Goal: Book appointment/travel/reservation

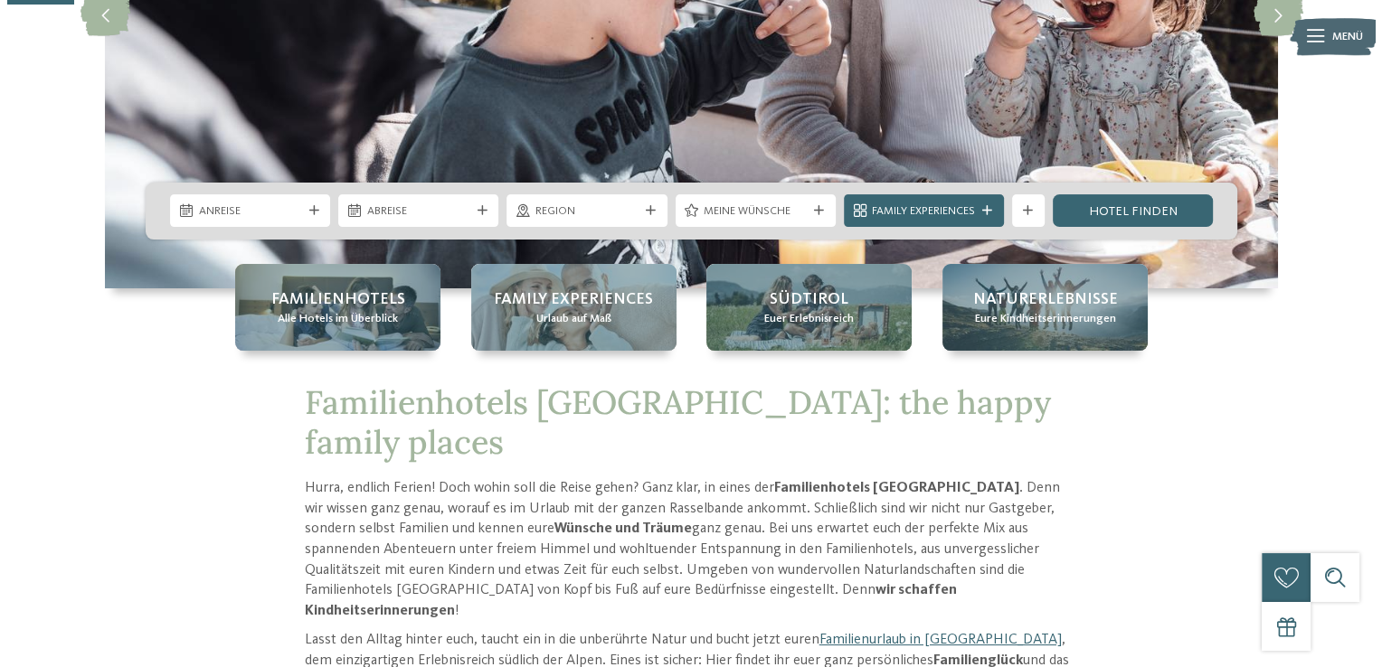
scroll to position [347, 0]
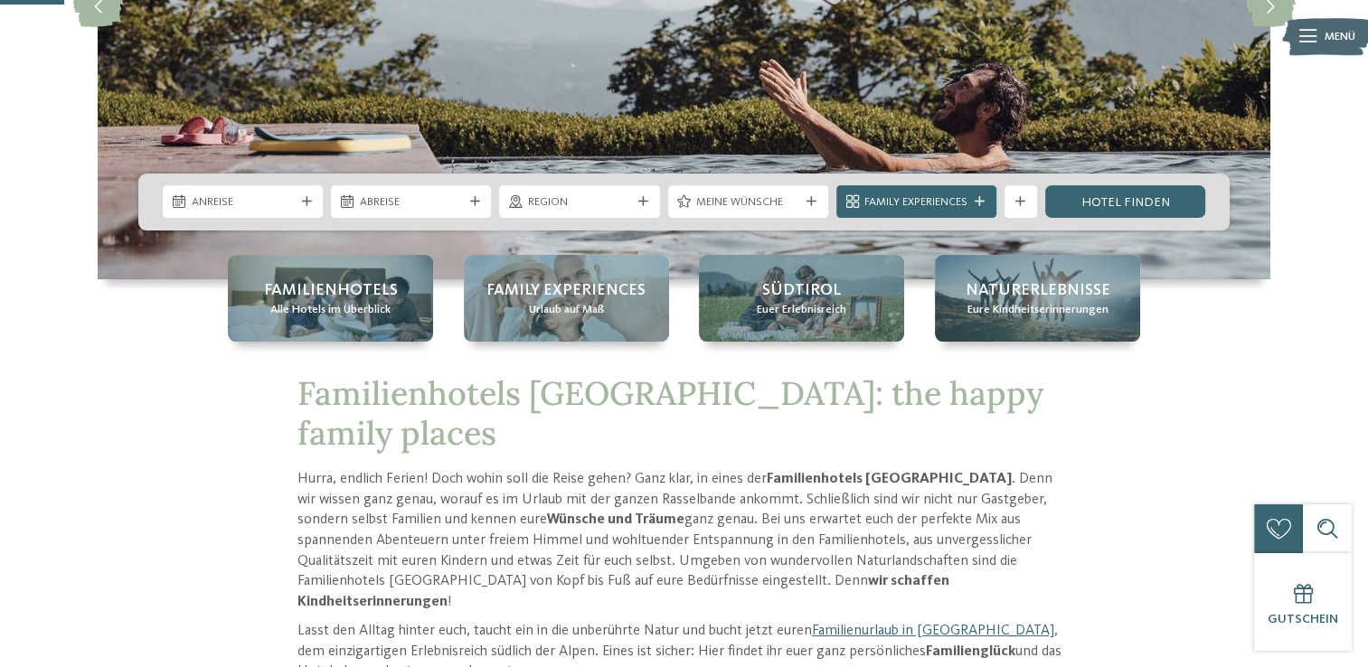
click at [1325, 42] on span "Menü" at bounding box center [1340, 37] width 31 height 16
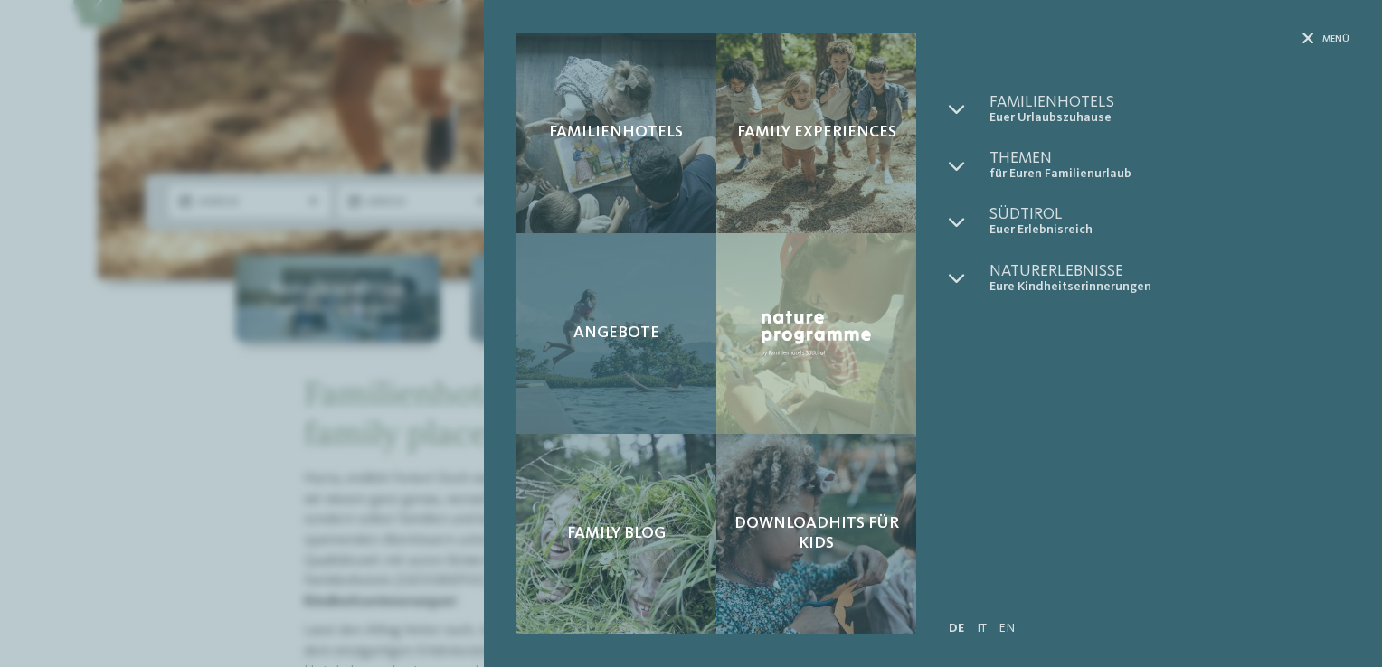
click at [644, 333] on span "Angebote" at bounding box center [616, 334] width 86 height 20
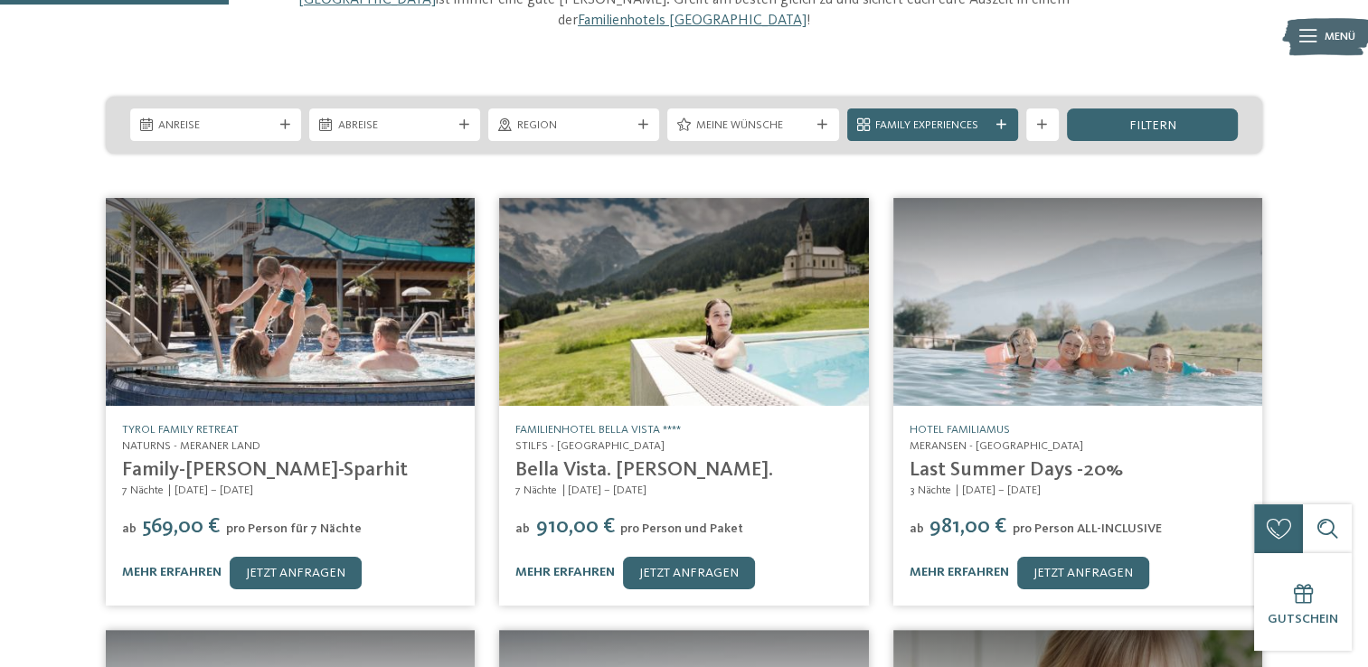
scroll to position [268, 0]
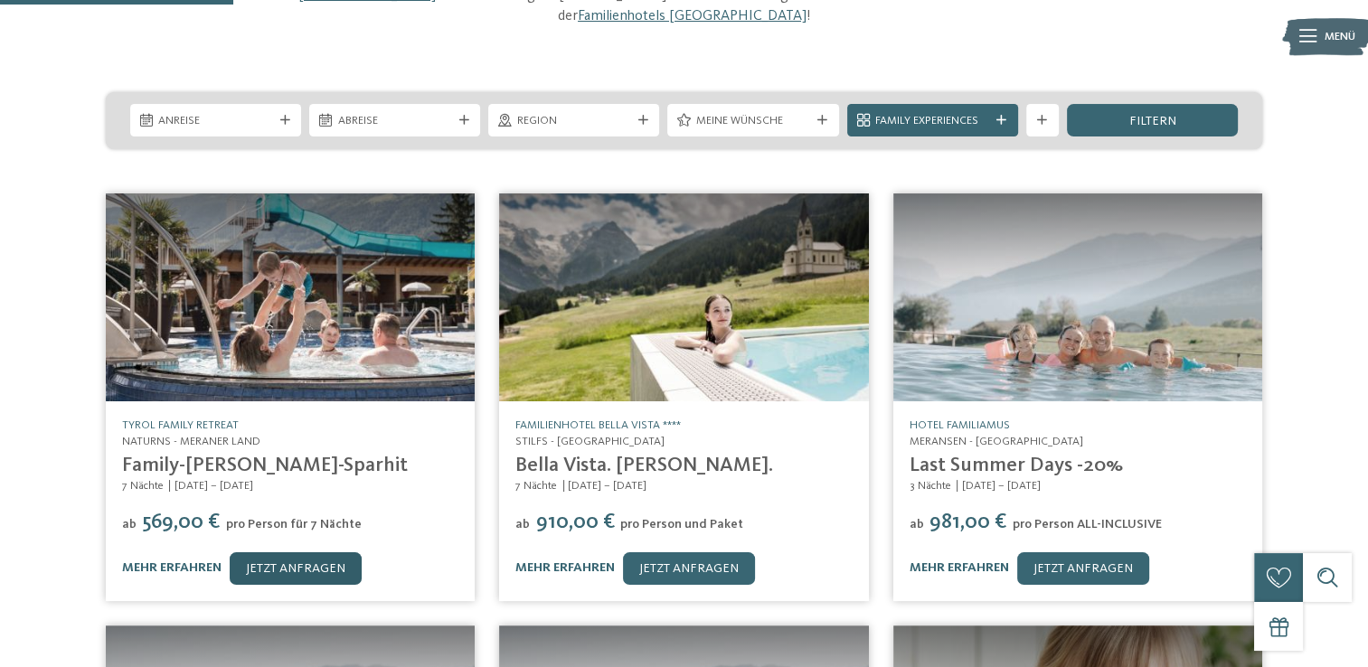
click at [330, 552] on link "jetzt anfragen" at bounding box center [296, 568] width 132 height 33
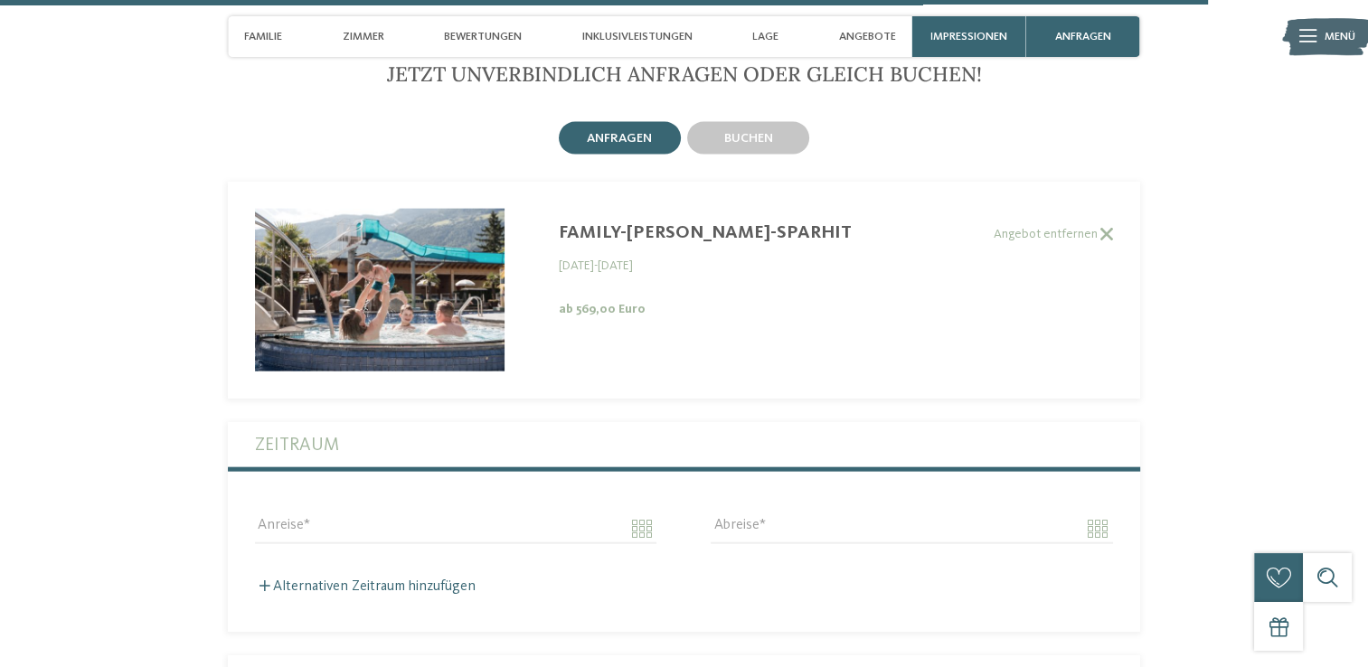
click at [401, 252] on img at bounding box center [380, 290] width 250 height 163
click at [662, 222] on div "Family-[PERSON_NAME]-Sparhit" at bounding box center [722, 233] width 326 height 22
click at [633, 227] on label "Angebot entfernen" at bounding box center [670, 234] width 885 height 15
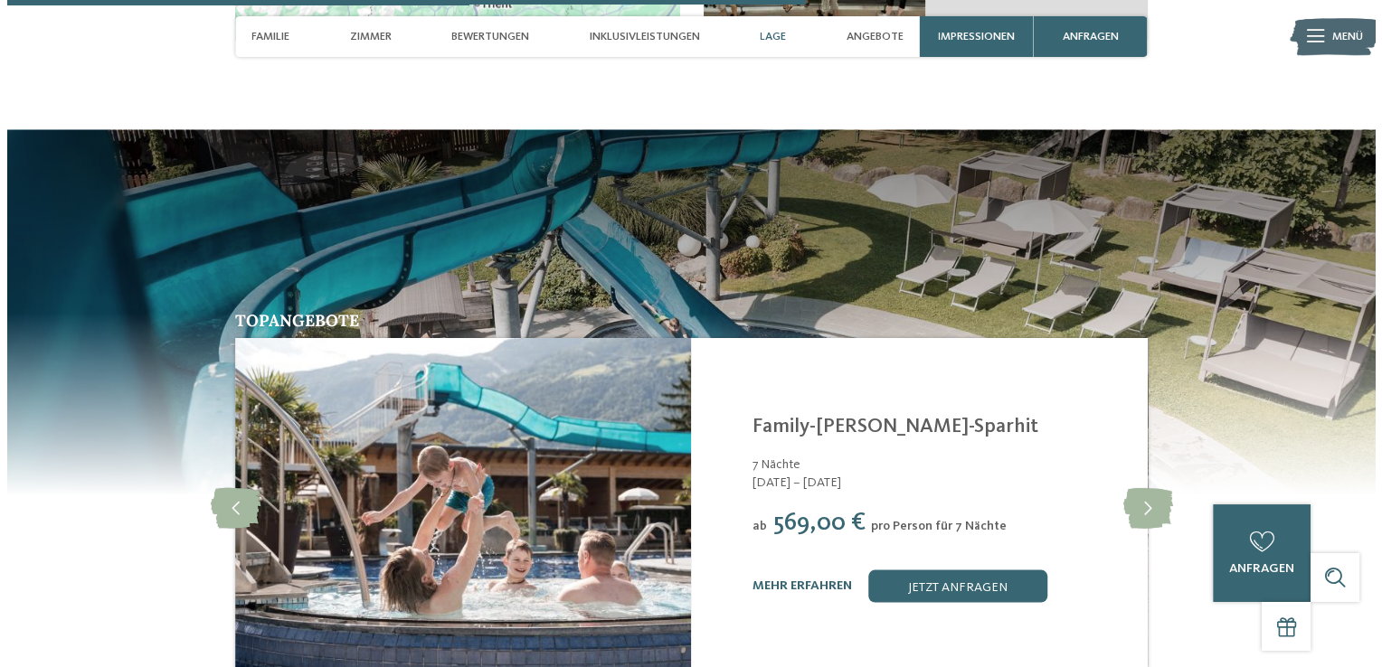
scroll to position [3277, 0]
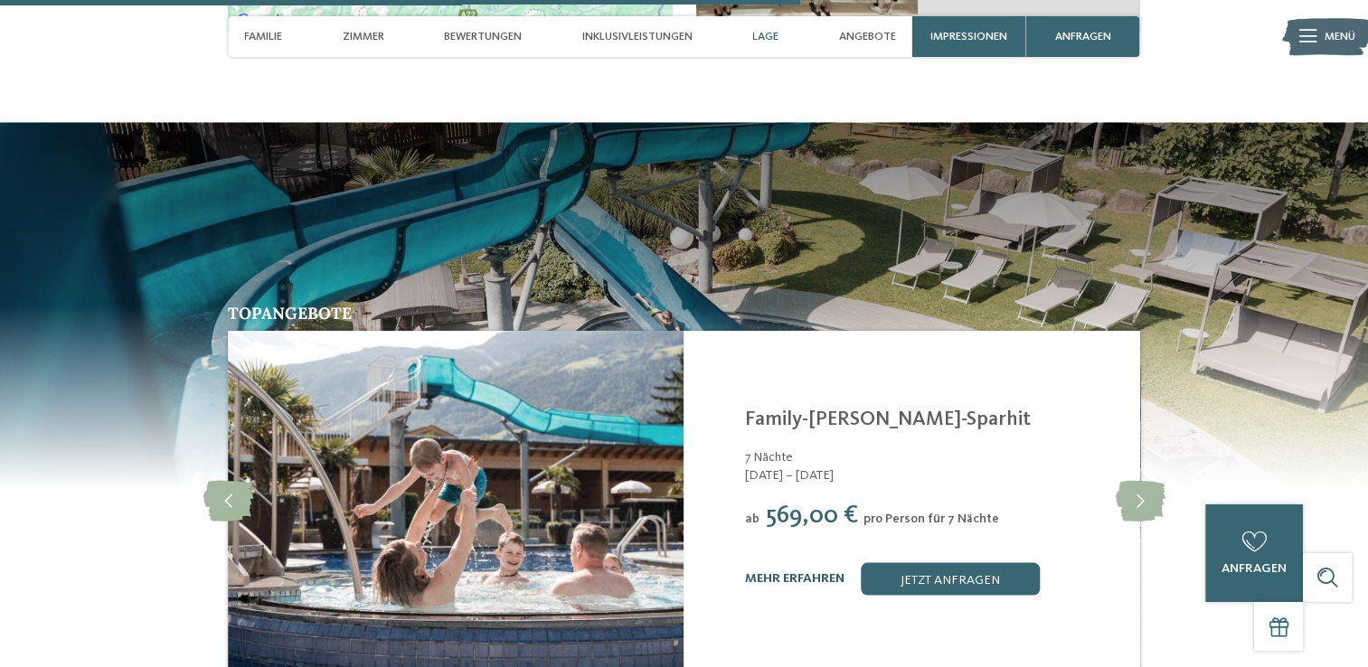
click at [753, 571] on link "mehr erfahren" at bounding box center [794, 577] width 99 height 13
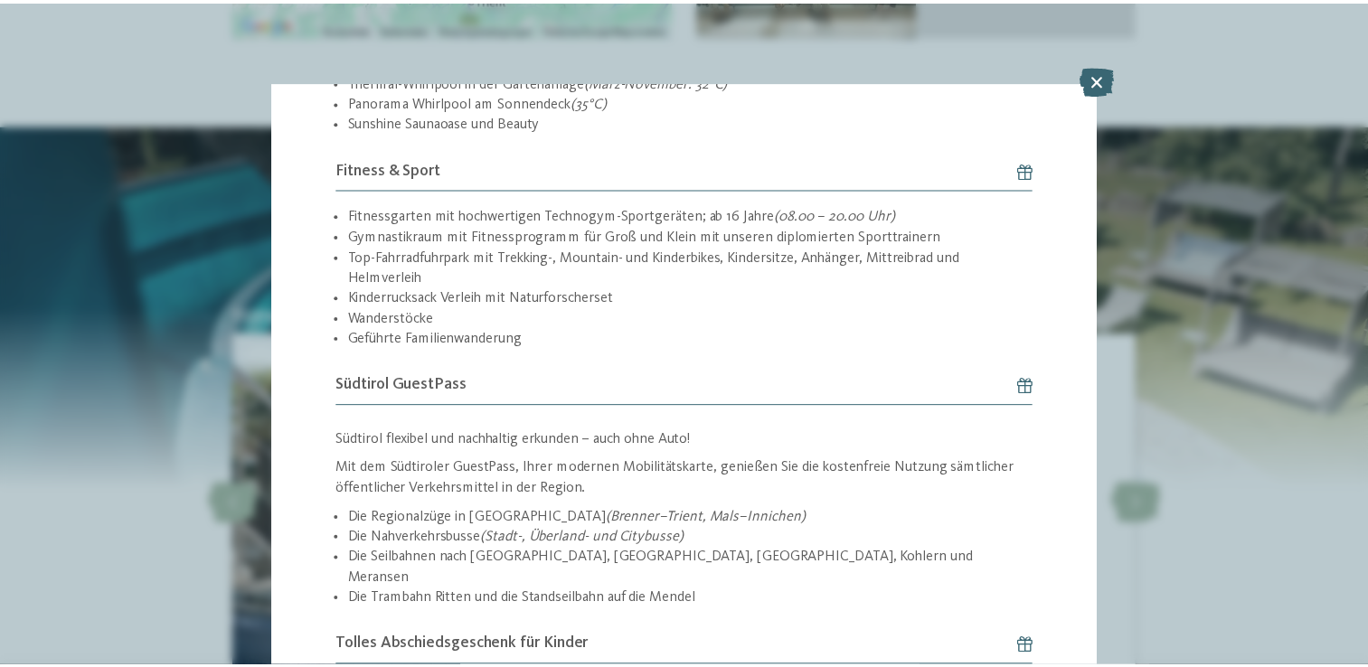
scroll to position [2526, 0]
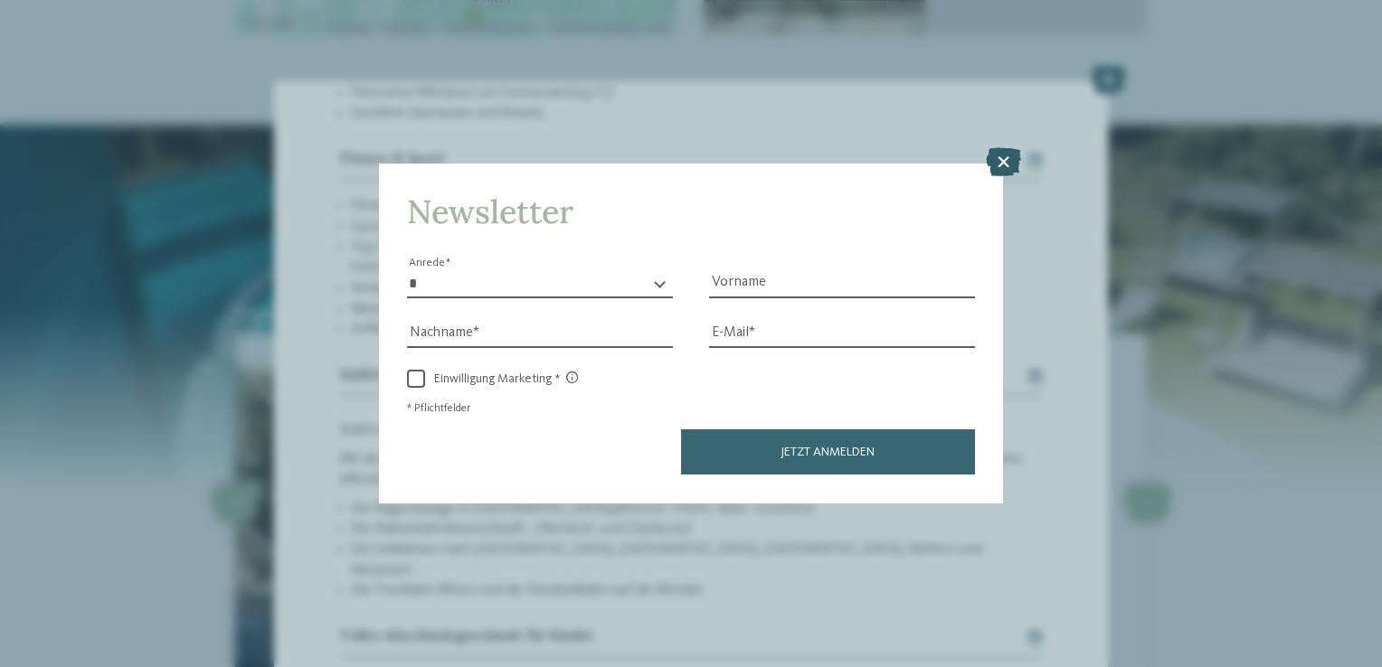
click at [1002, 156] on icon at bounding box center [1003, 162] width 35 height 29
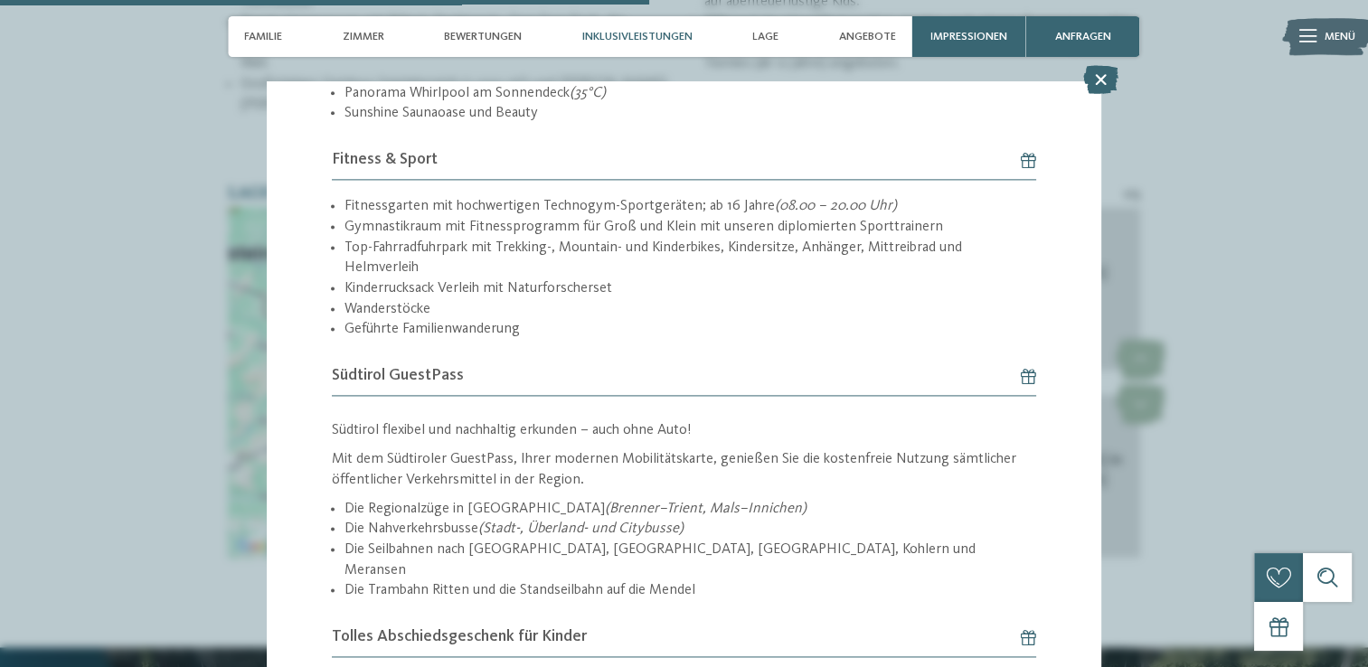
scroll to position [2520, 0]
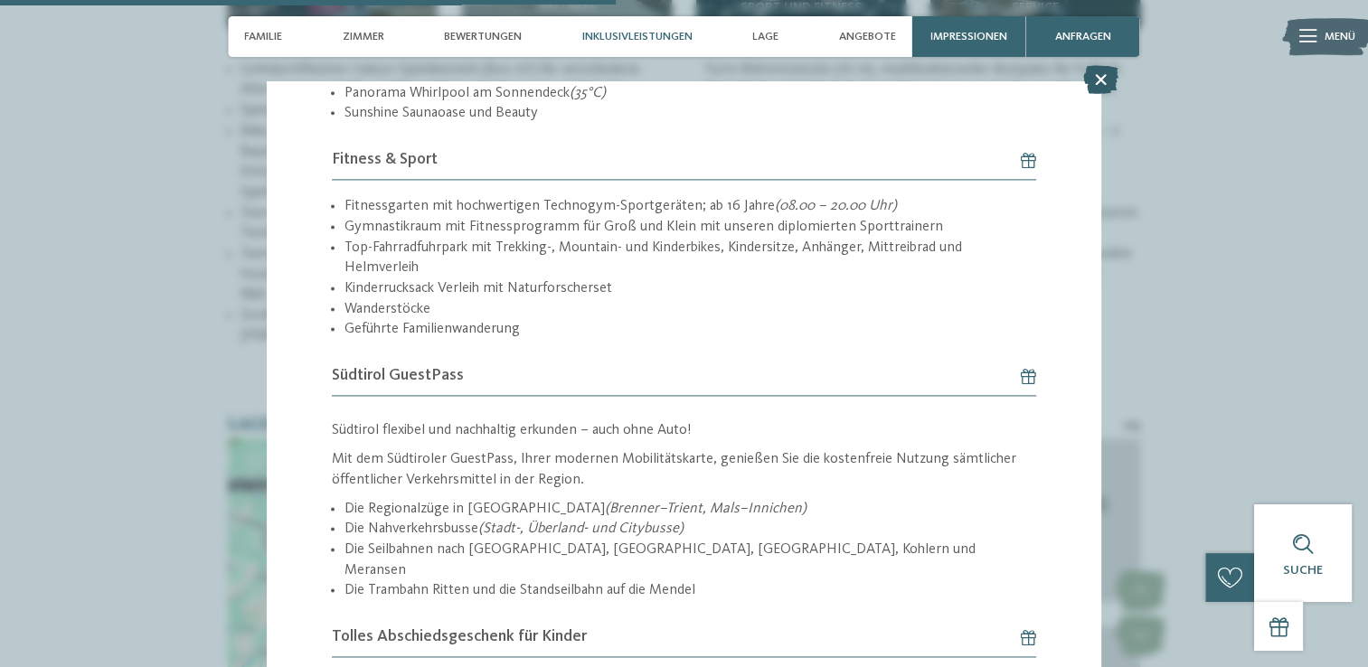
click at [1098, 78] on icon at bounding box center [1100, 79] width 35 height 29
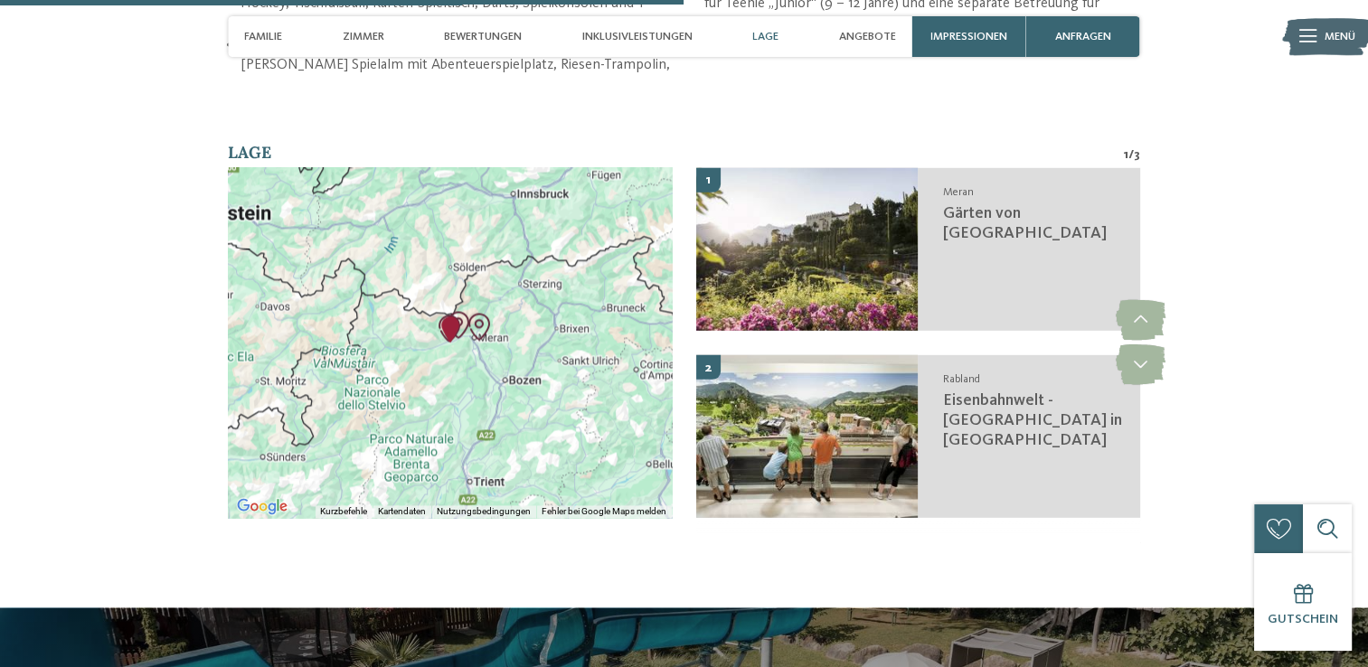
scroll to position [2798, 0]
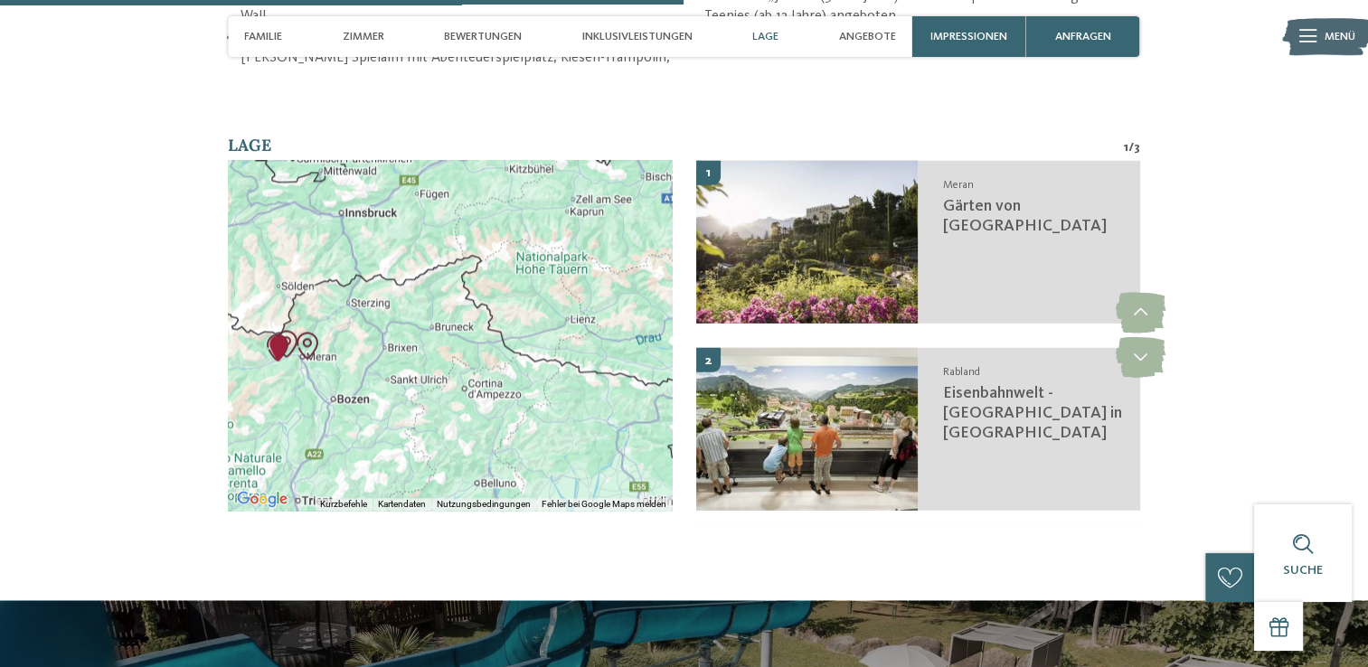
drag, startPoint x: 524, startPoint y: 374, endPoint x: 354, endPoint y: 401, distance: 172.1
click at [354, 401] on div at bounding box center [450, 335] width 444 height 350
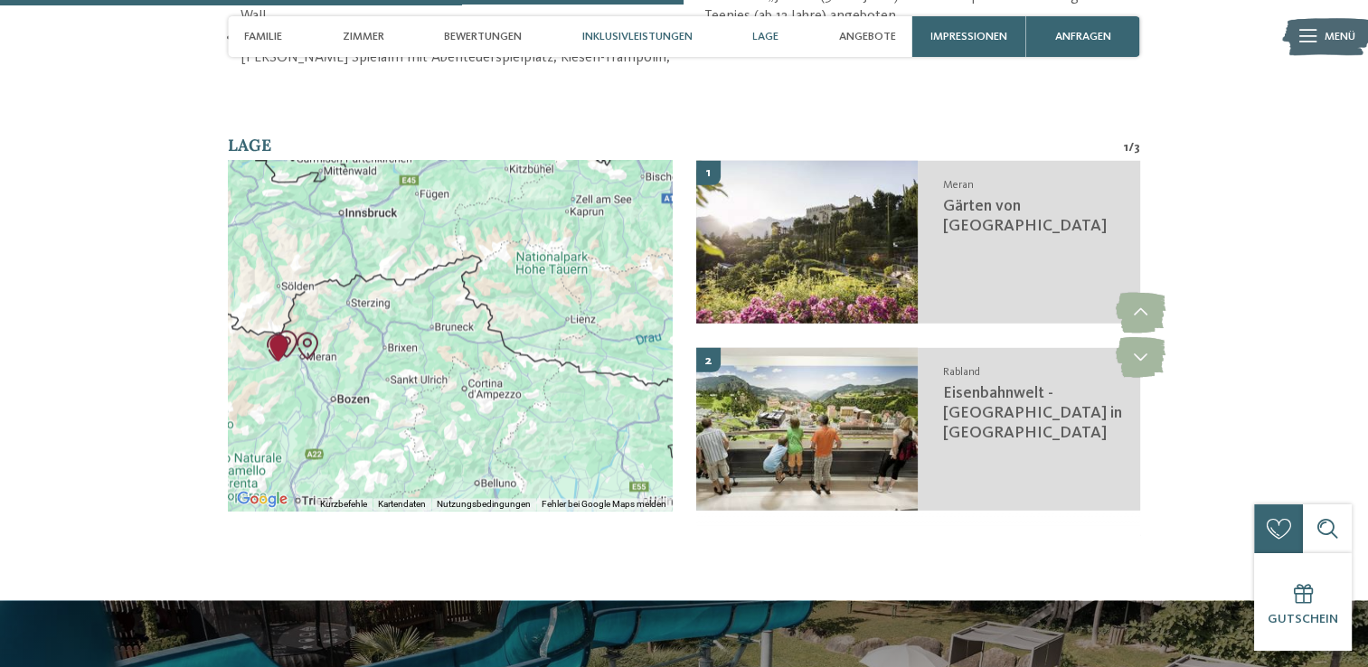
click at [666, 34] on span "Inklusivleistungen" at bounding box center [637, 37] width 110 height 14
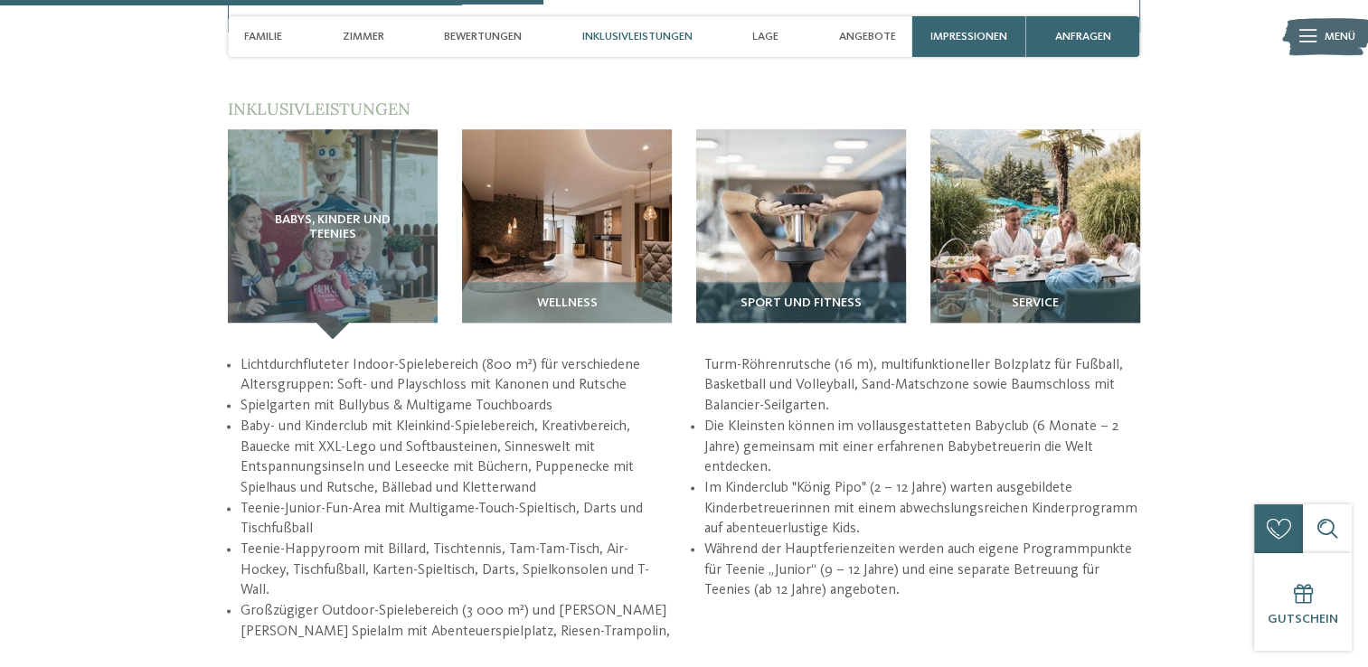
scroll to position [2224, 0]
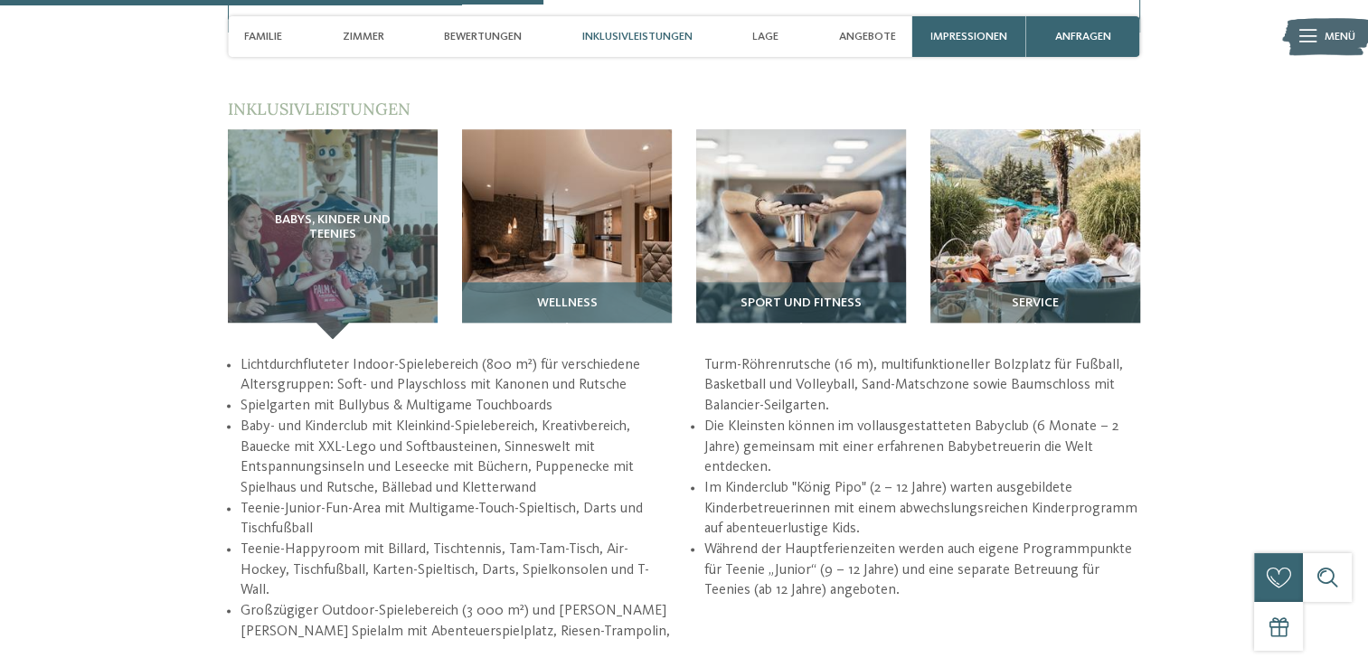
click at [617, 252] on img at bounding box center [567, 234] width 210 height 210
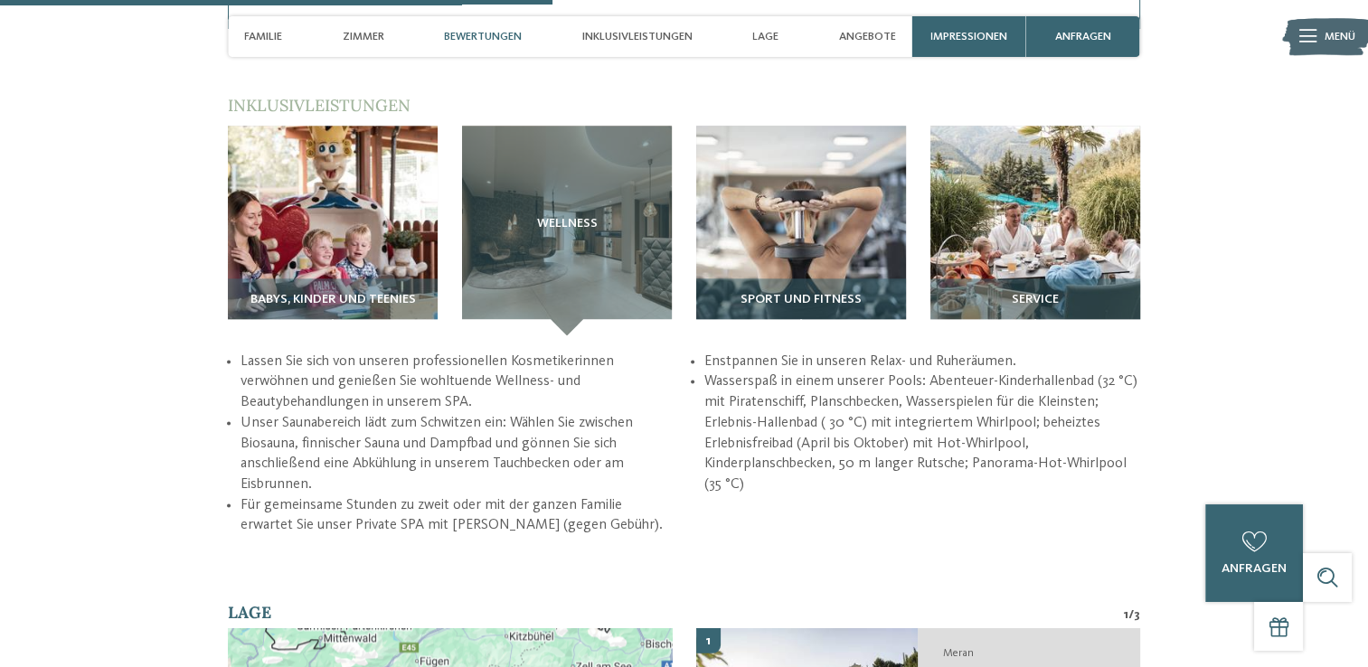
scroll to position [2235, 0]
